Goal: Information Seeking & Learning: Check status

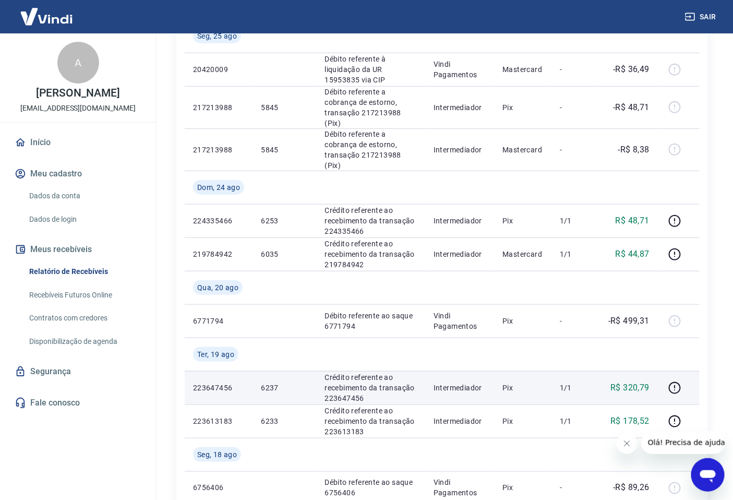
scroll to position [174, 0]
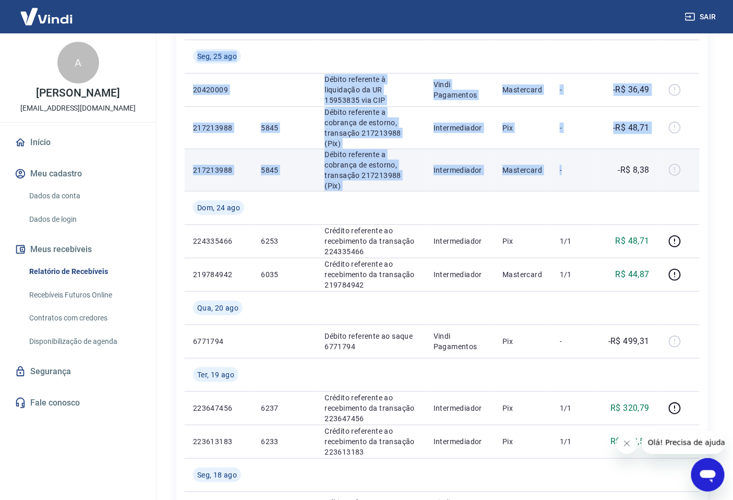
drag, startPoint x: 184, startPoint y: 105, endPoint x: 593, endPoint y: 162, distance: 413.0
click at [593, 161] on td "-" at bounding box center [575, 170] width 47 height 42
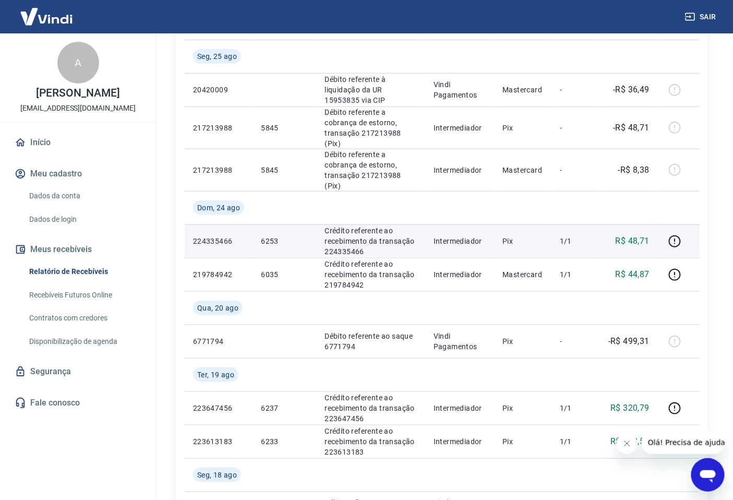
scroll to position [116, 0]
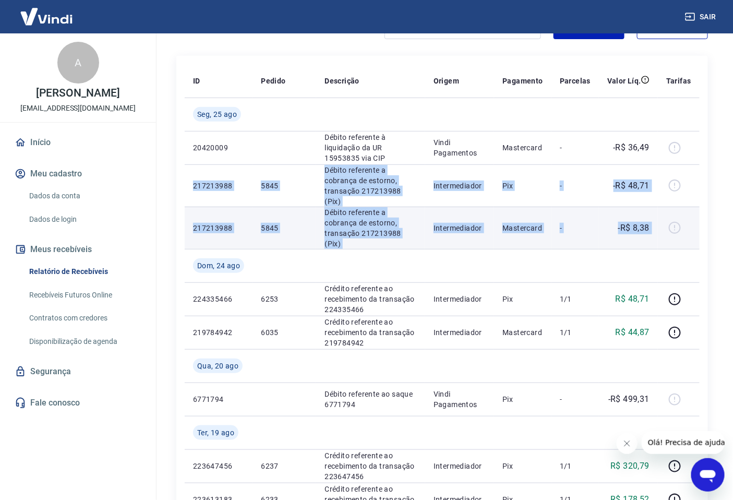
drag, startPoint x: 188, startPoint y: 177, endPoint x: 679, endPoint y: 210, distance: 492.1
click at [679, 220] on div at bounding box center [678, 228] width 25 height 17
drag, startPoint x: 196, startPoint y: 180, endPoint x: 698, endPoint y: 222, distance: 503.3
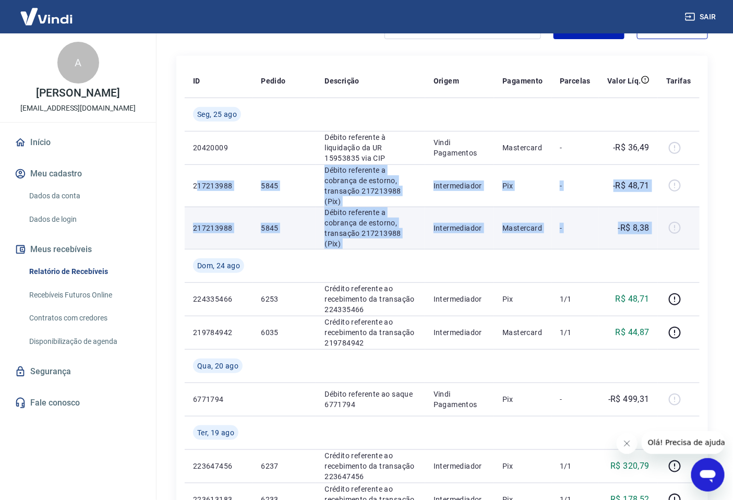
click at [698, 222] on td at bounding box center [679, 228] width 42 height 42
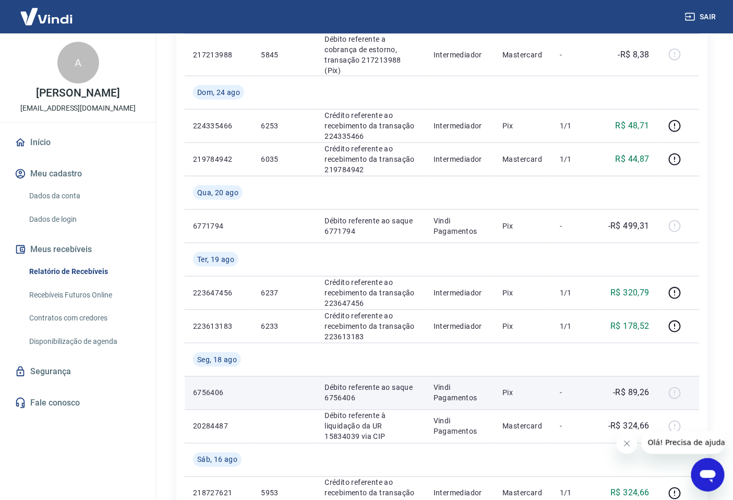
scroll to position [290, 0]
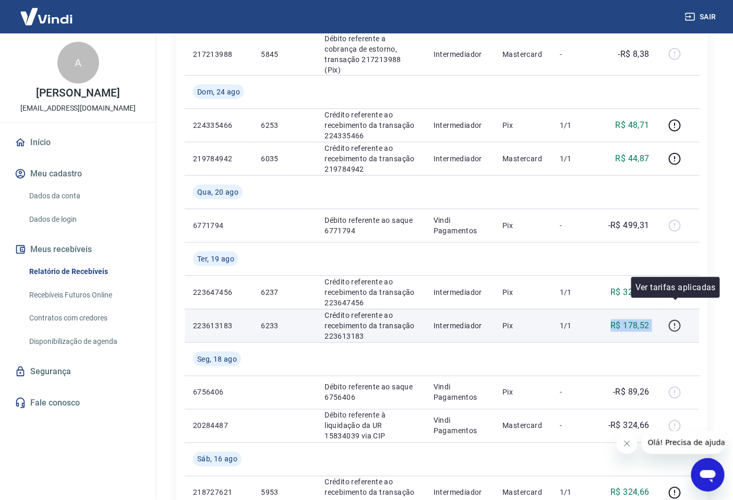
click at [678, 309] on tr "223613183 6233 Crédito referente ao recebimento da transação 223613183 Intermed…" at bounding box center [442, 325] width 515 height 33
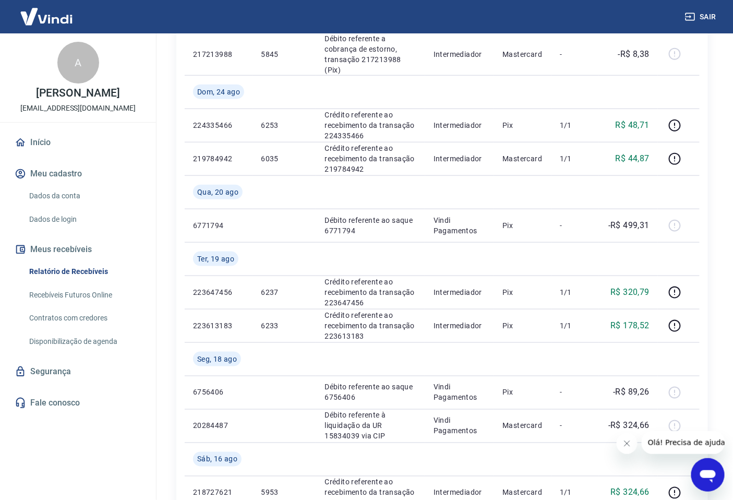
click at [701, 232] on div "ID Pedido Descrição Origem Pagamento Parcelas Valor Líq. Tarifas [DATE] 2042000…" at bounding box center [442, 421] width 532 height 1079
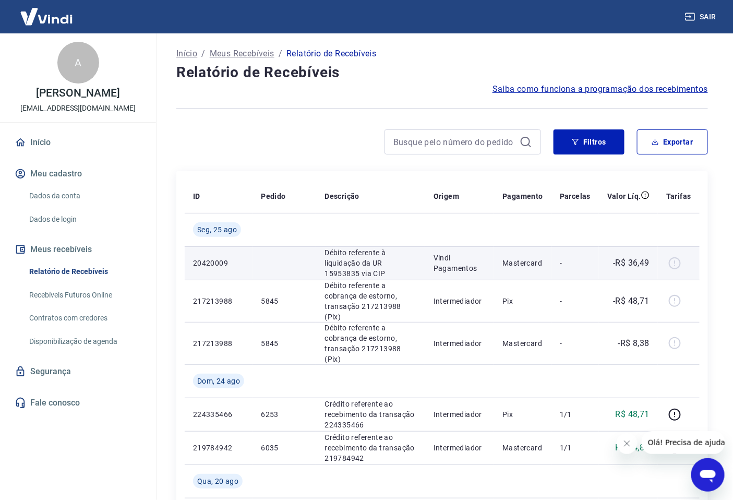
scroll to position [0, 0]
